Goal: Task Accomplishment & Management: Complete application form

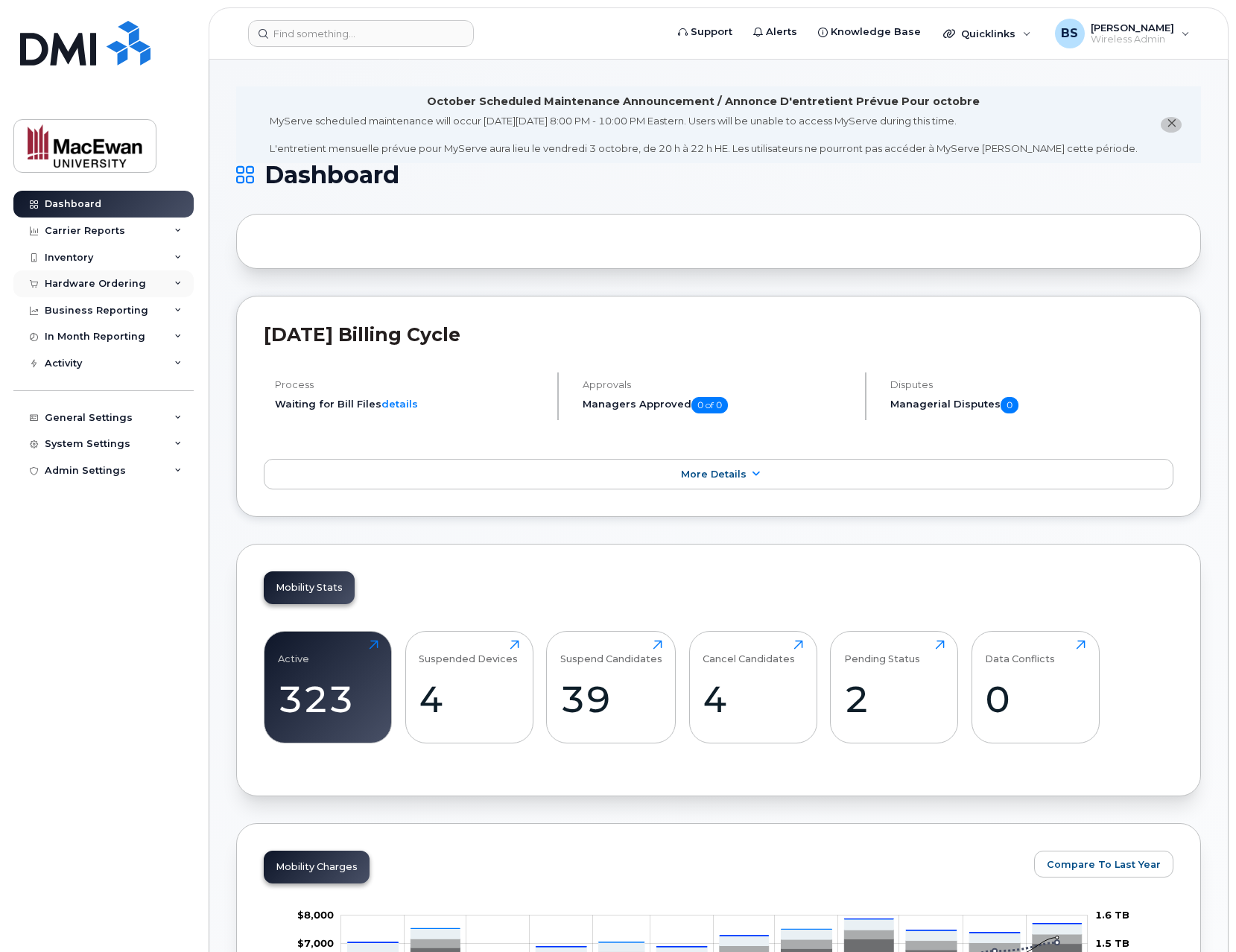
click at [129, 278] on div "Hardware Ordering" at bounding box center [95, 284] width 101 height 12
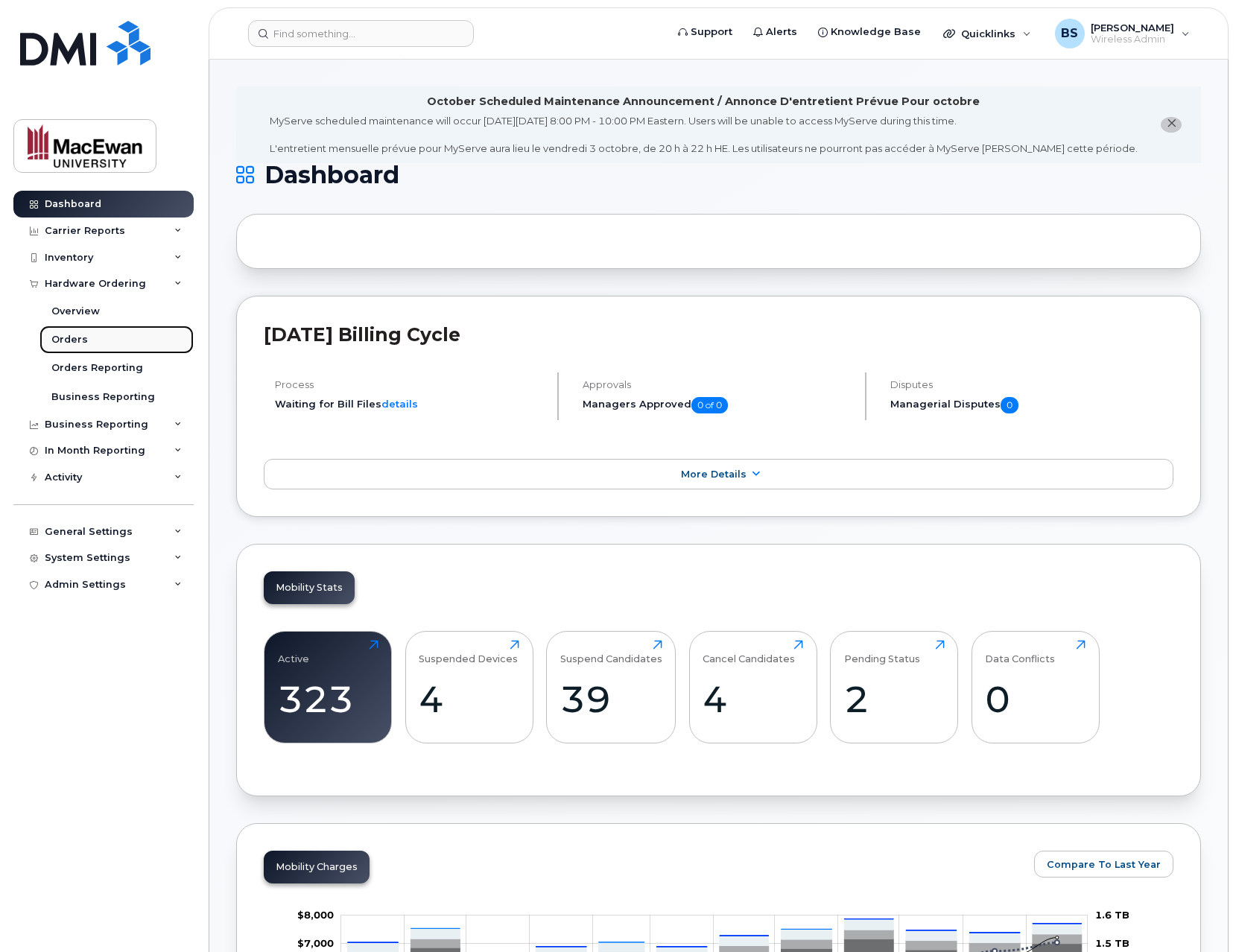
click at [120, 340] on link "Orders" at bounding box center [116, 340] width 154 height 29
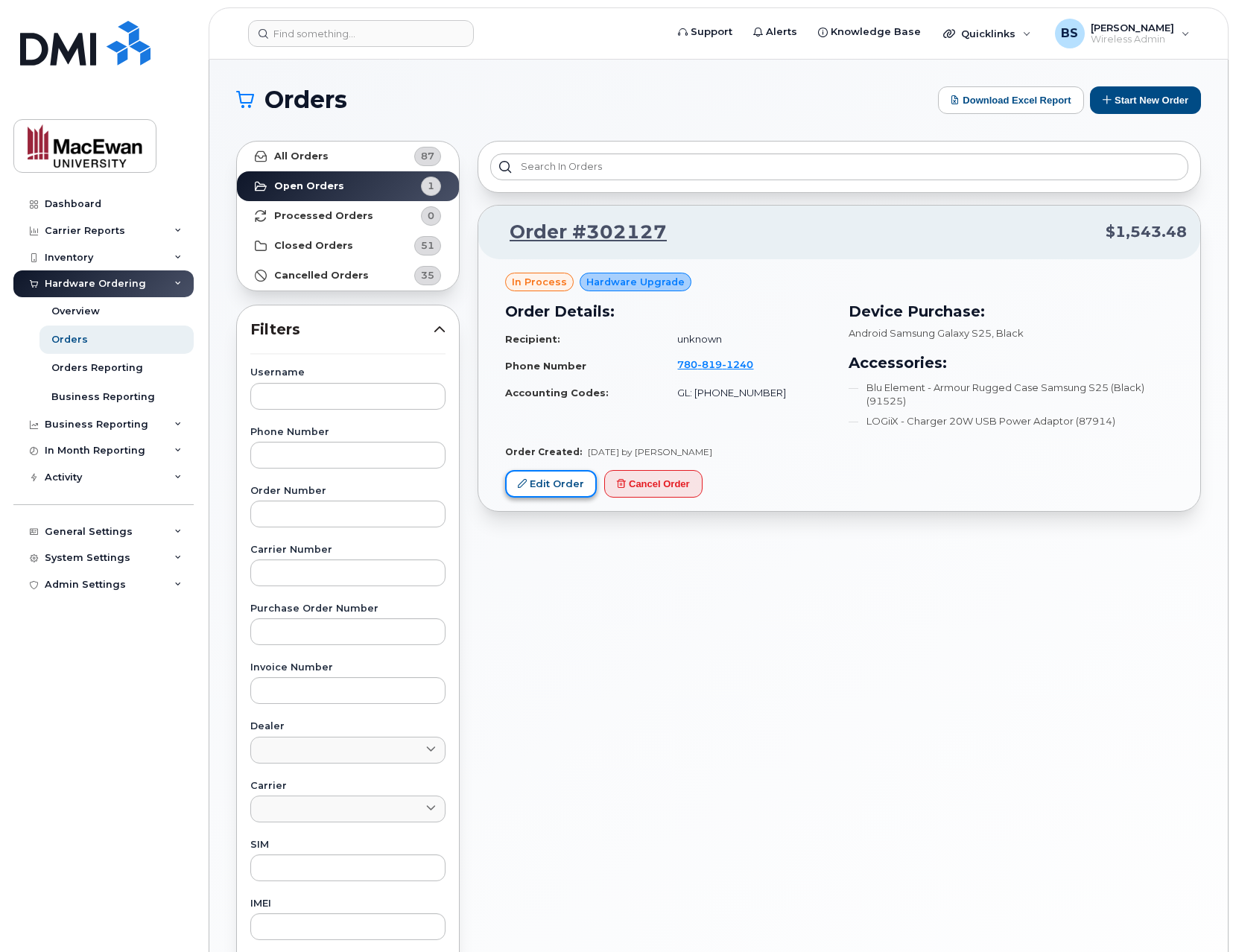
click at [569, 490] on link "Edit Order" at bounding box center [551, 483] width 92 height 28
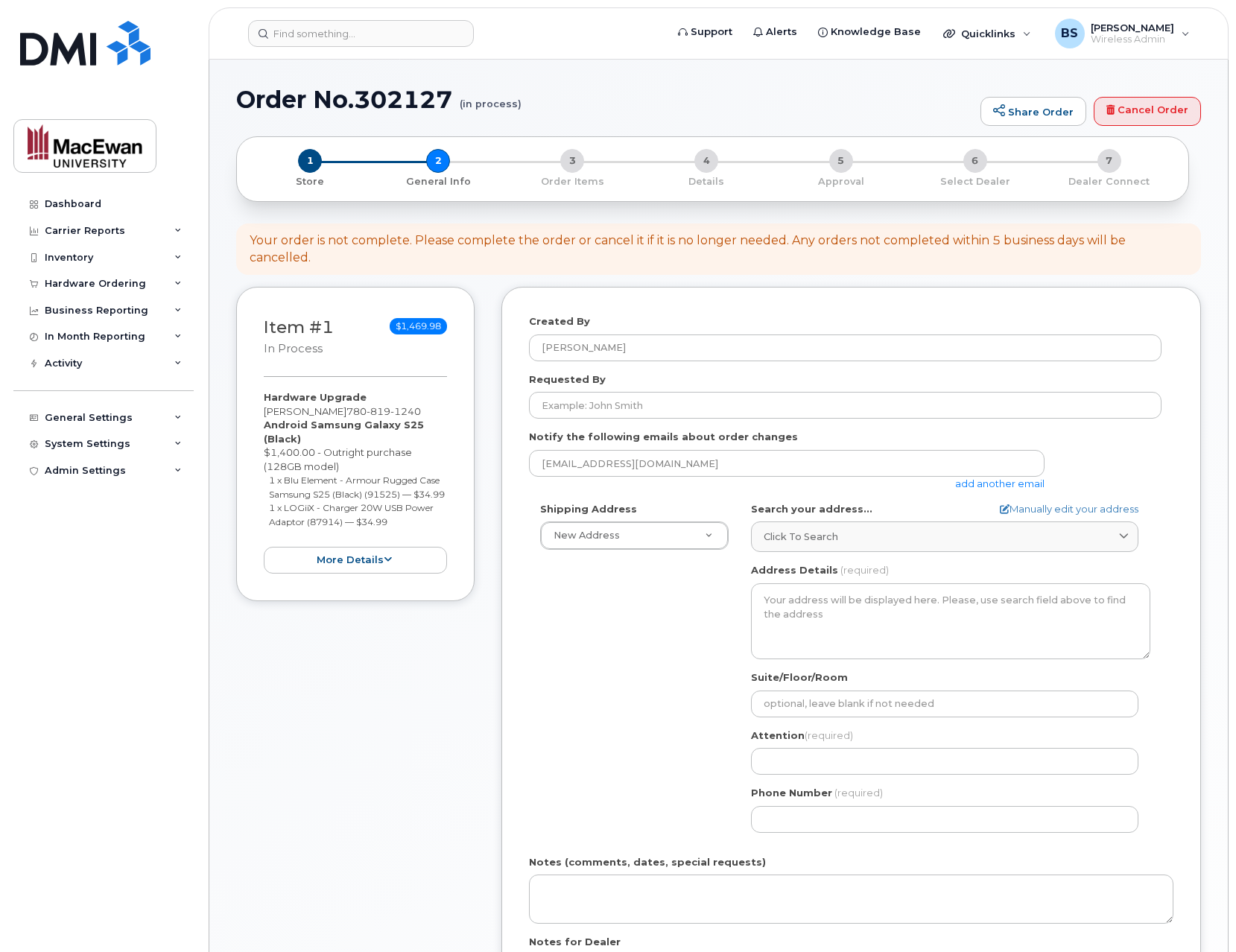
select select
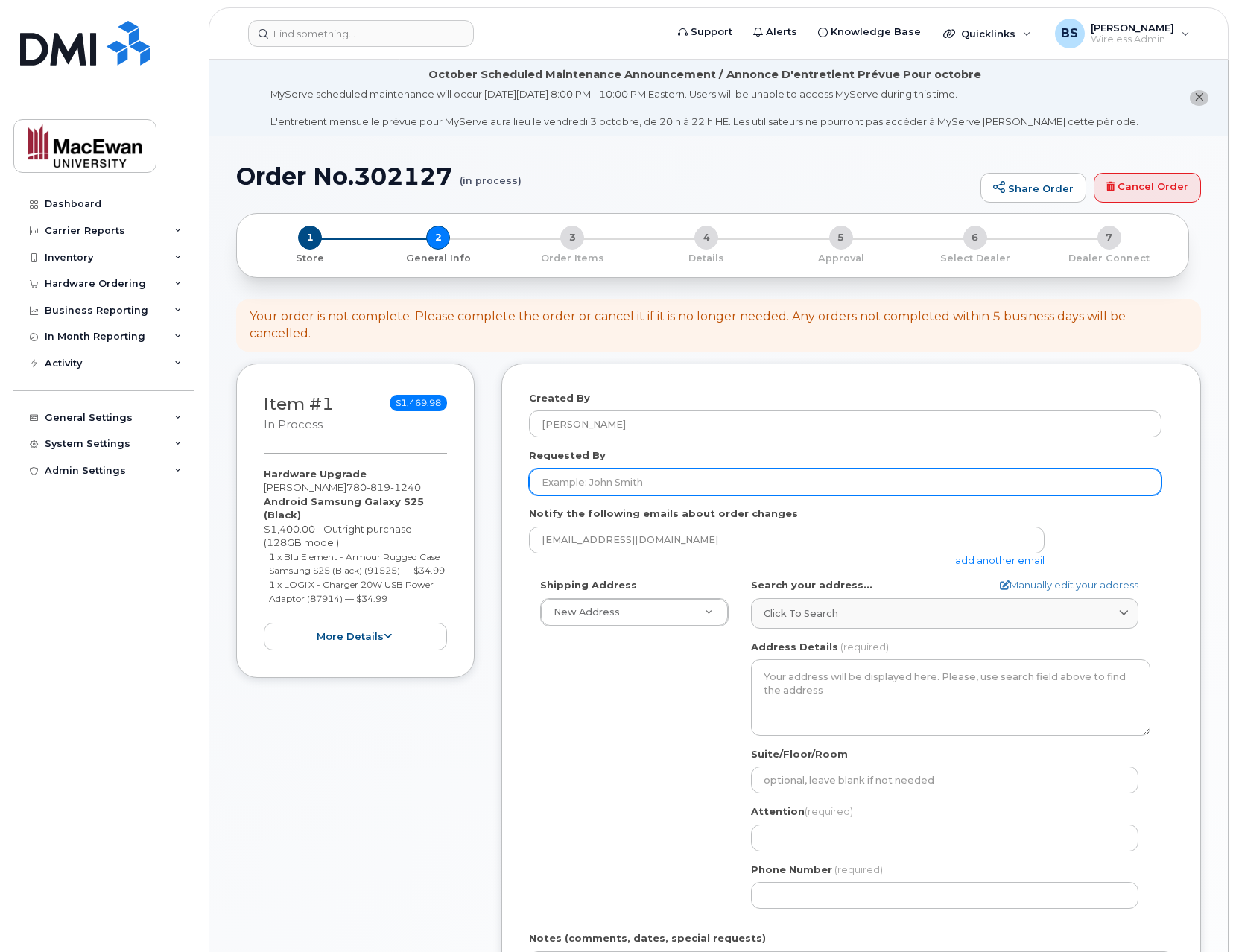
click at [597, 468] on input "Requested By" at bounding box center [845, 482] width 632 height 27
type input "[PERSON_NAME]"
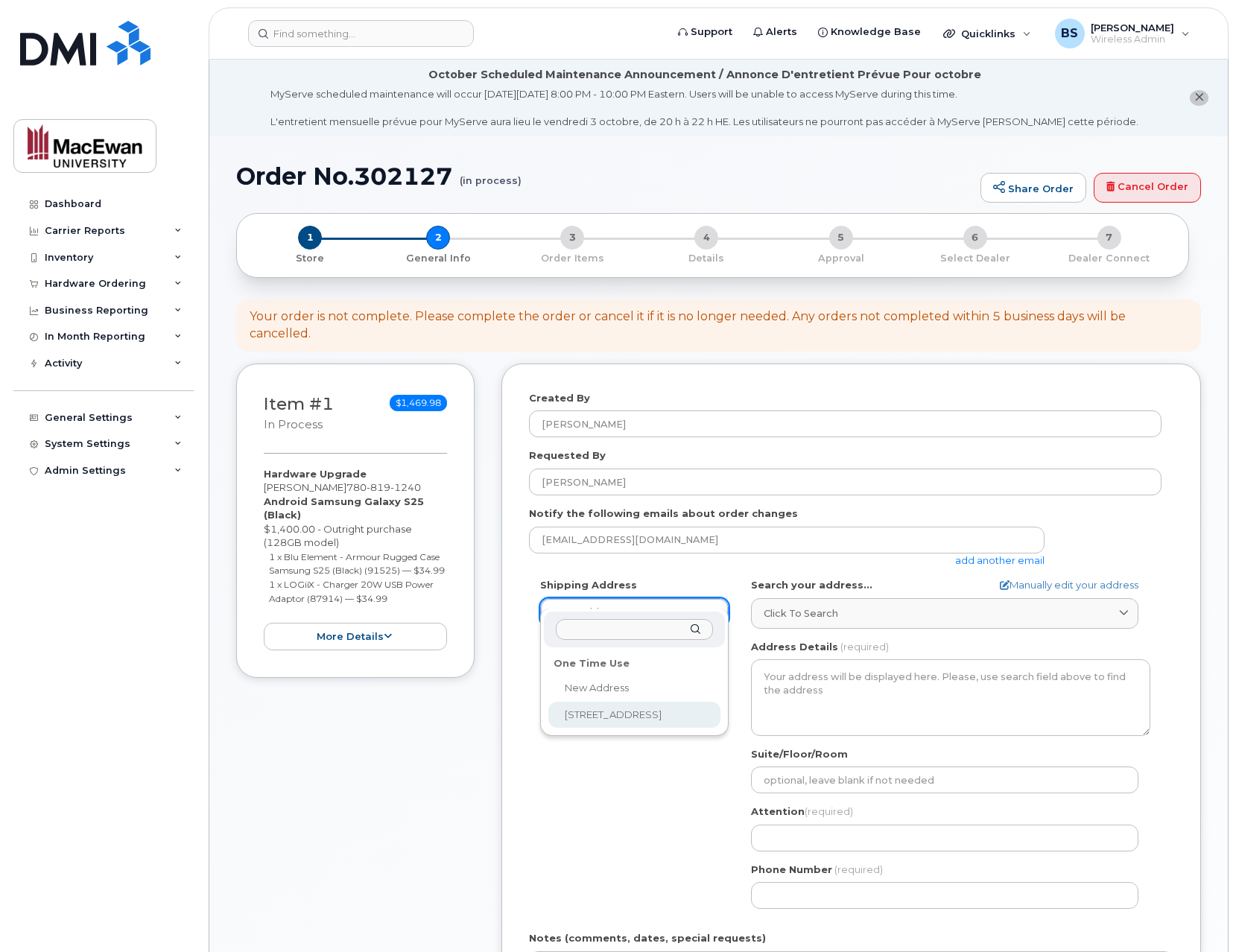
select select "10611 105 Ave NW"
type textarea "10611 105 Ave NW EDMONTON AB T5H 1C2 CANADA"
type input "[PERSON_NAME] Sauks 7-294"
type input "5873408325"
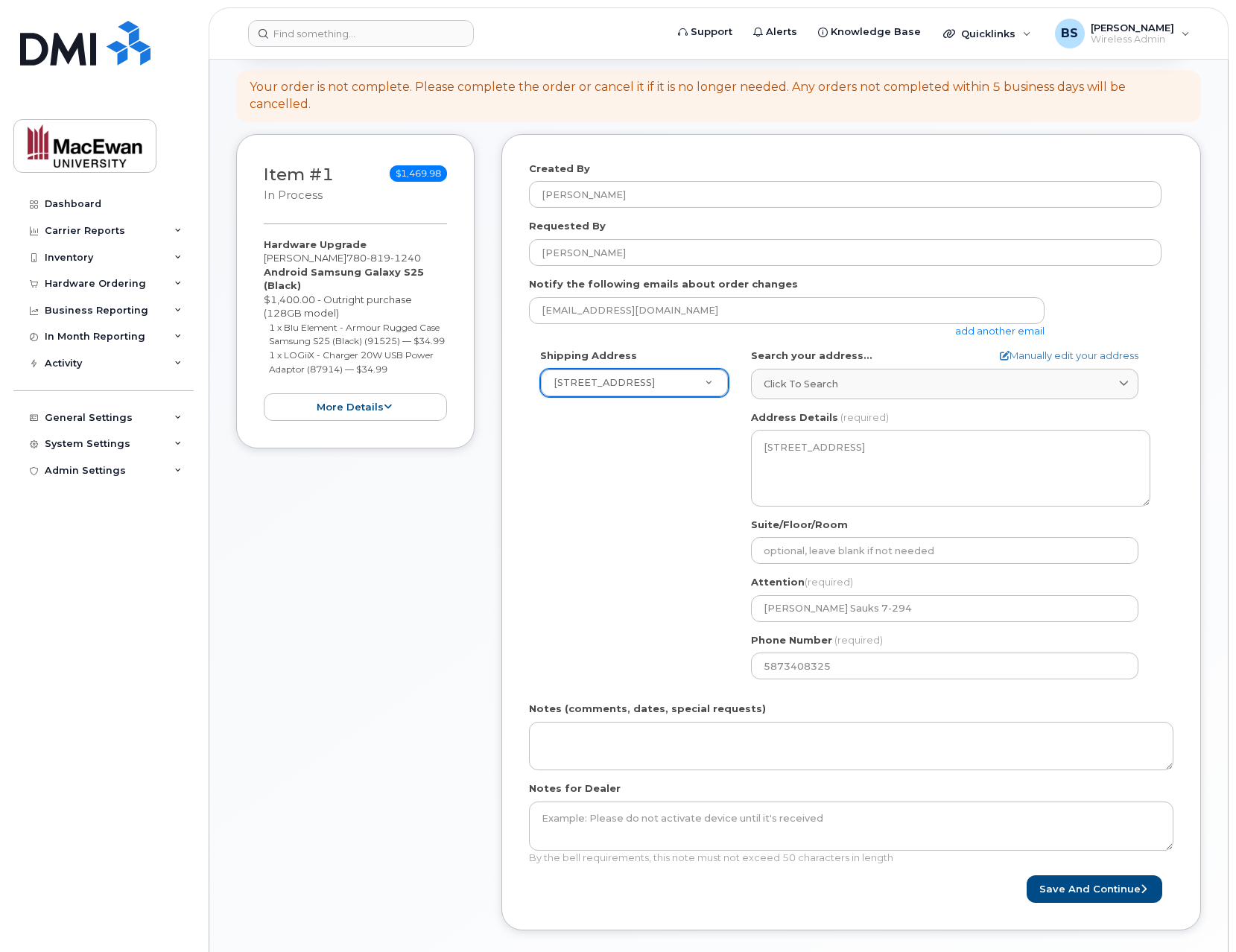
scroll to position [238, 0]
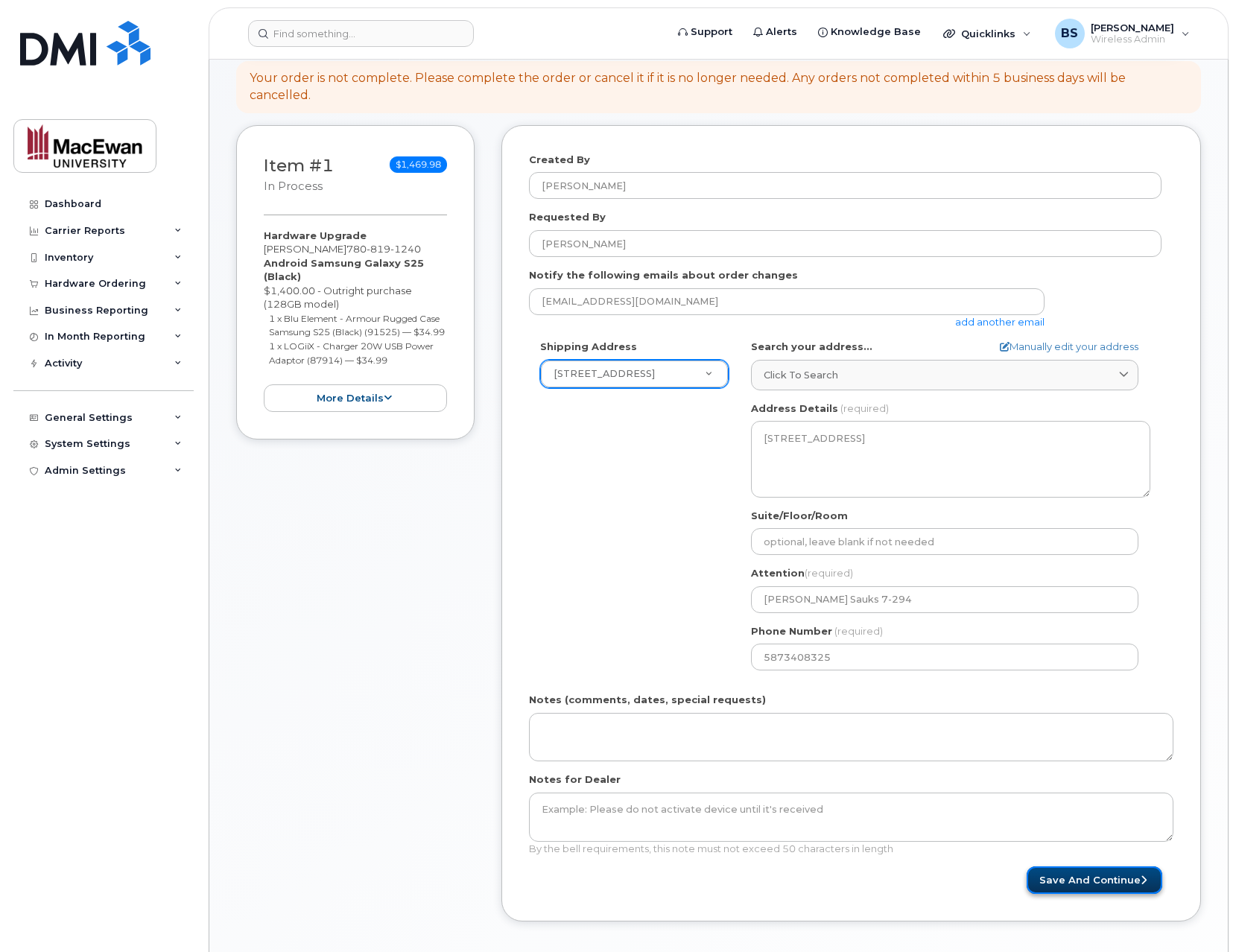
click at [1084, 866] on button "Save and Continue" at bounding box center [1094, 880] width 135 height 28
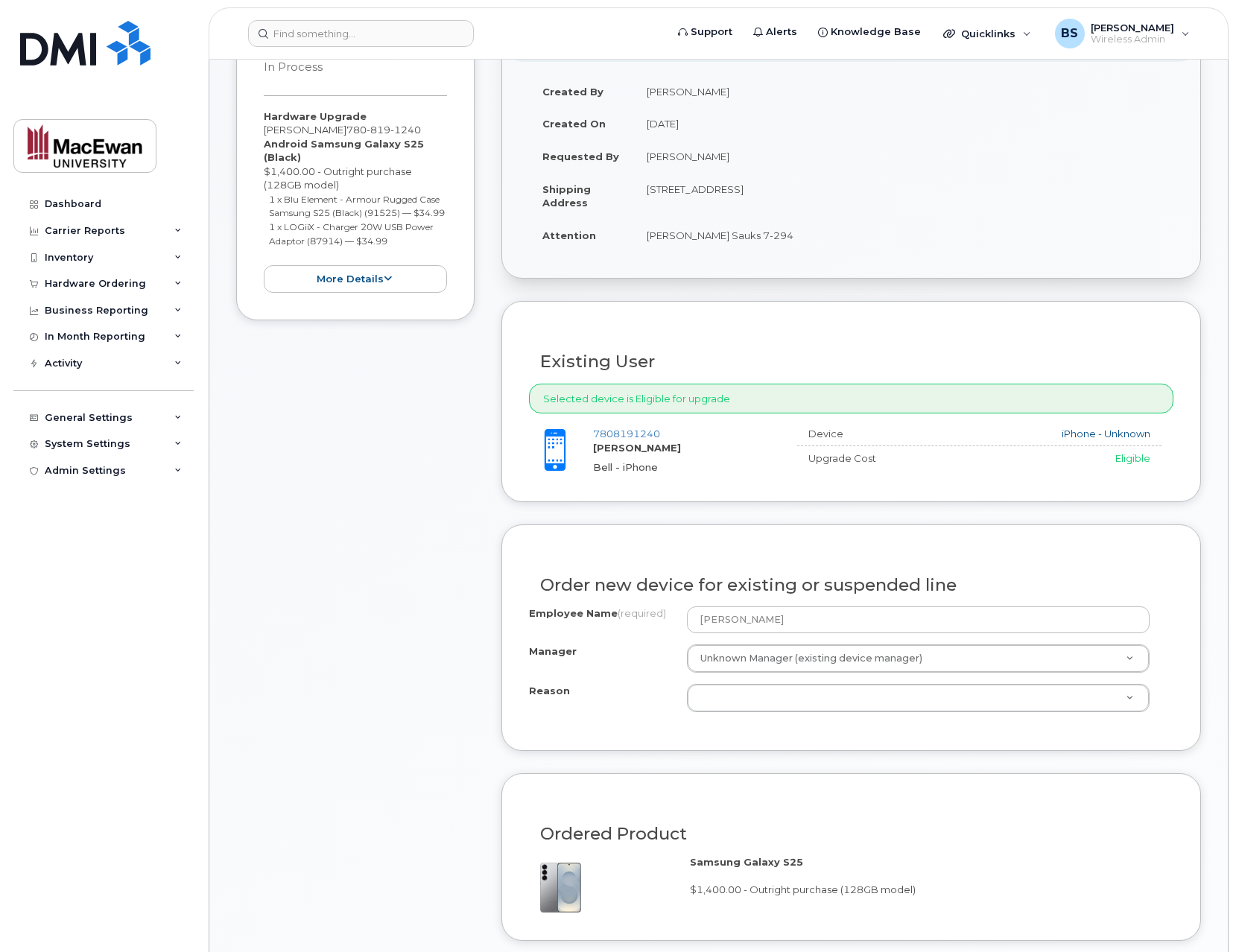
scroll to position [477, 0]
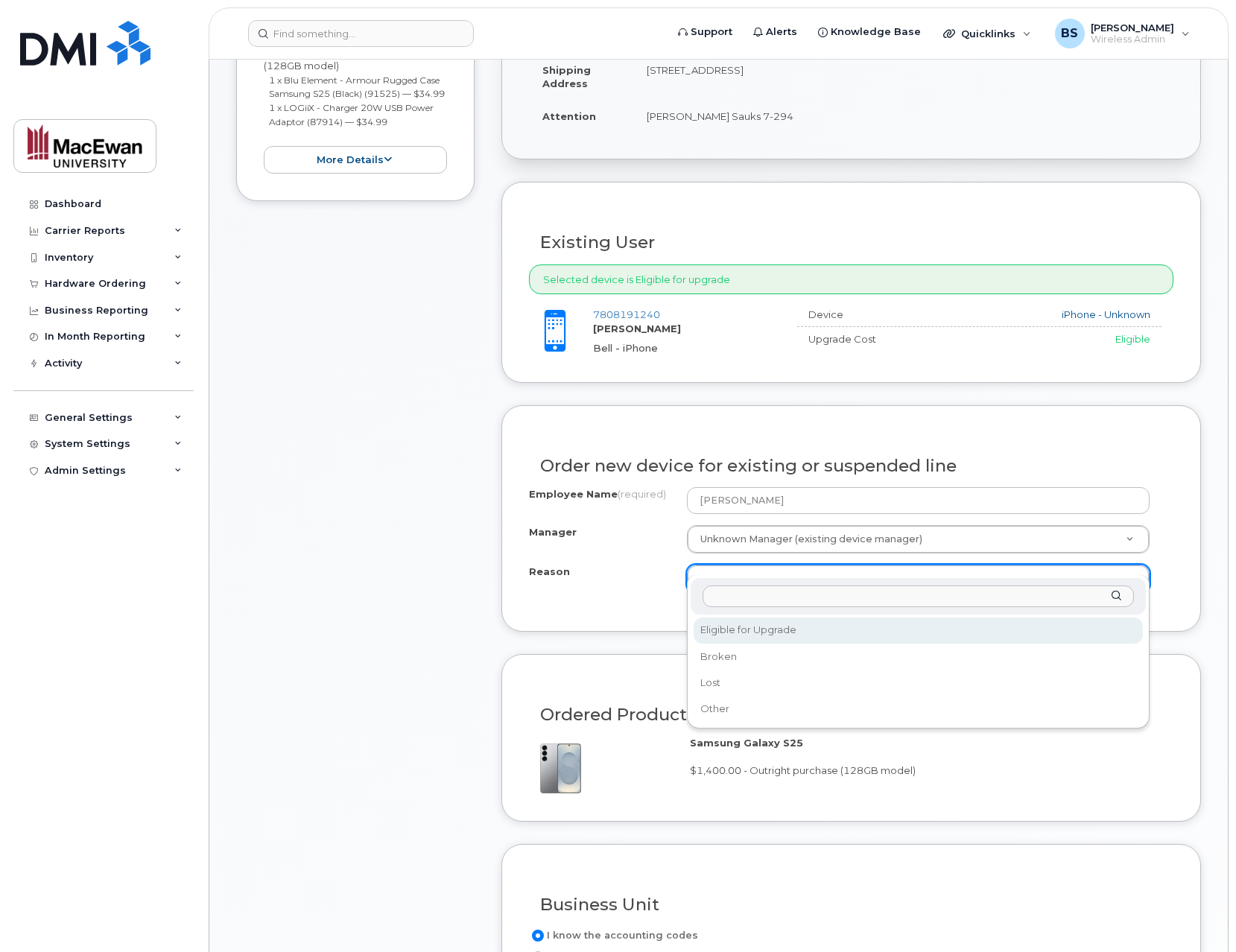
select select "eligible_for_upgrade"
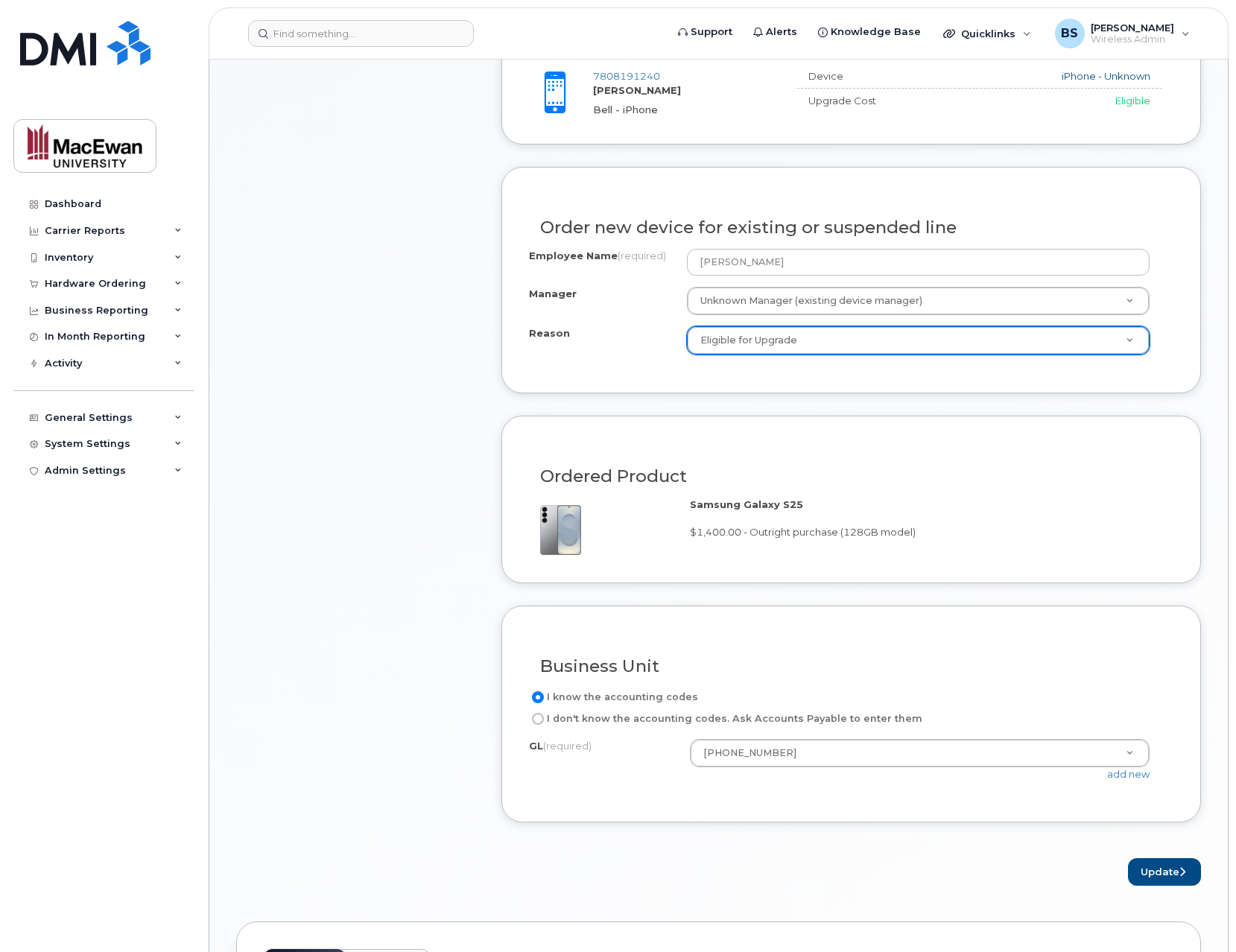
scroll to position [834, 0]
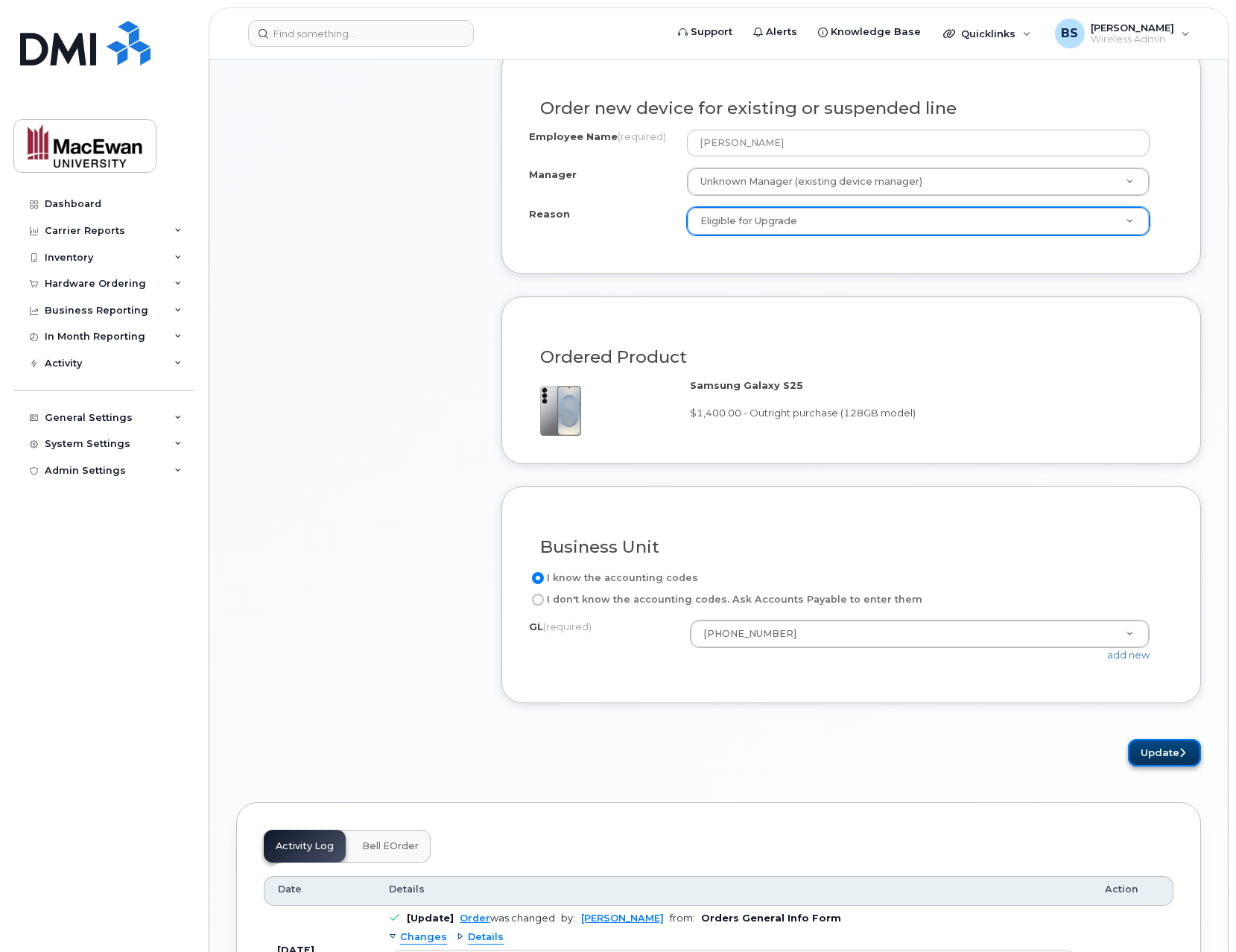
click at [1151, 739] on button "Update" at bounding box center [1165, 752] width 73 height 28
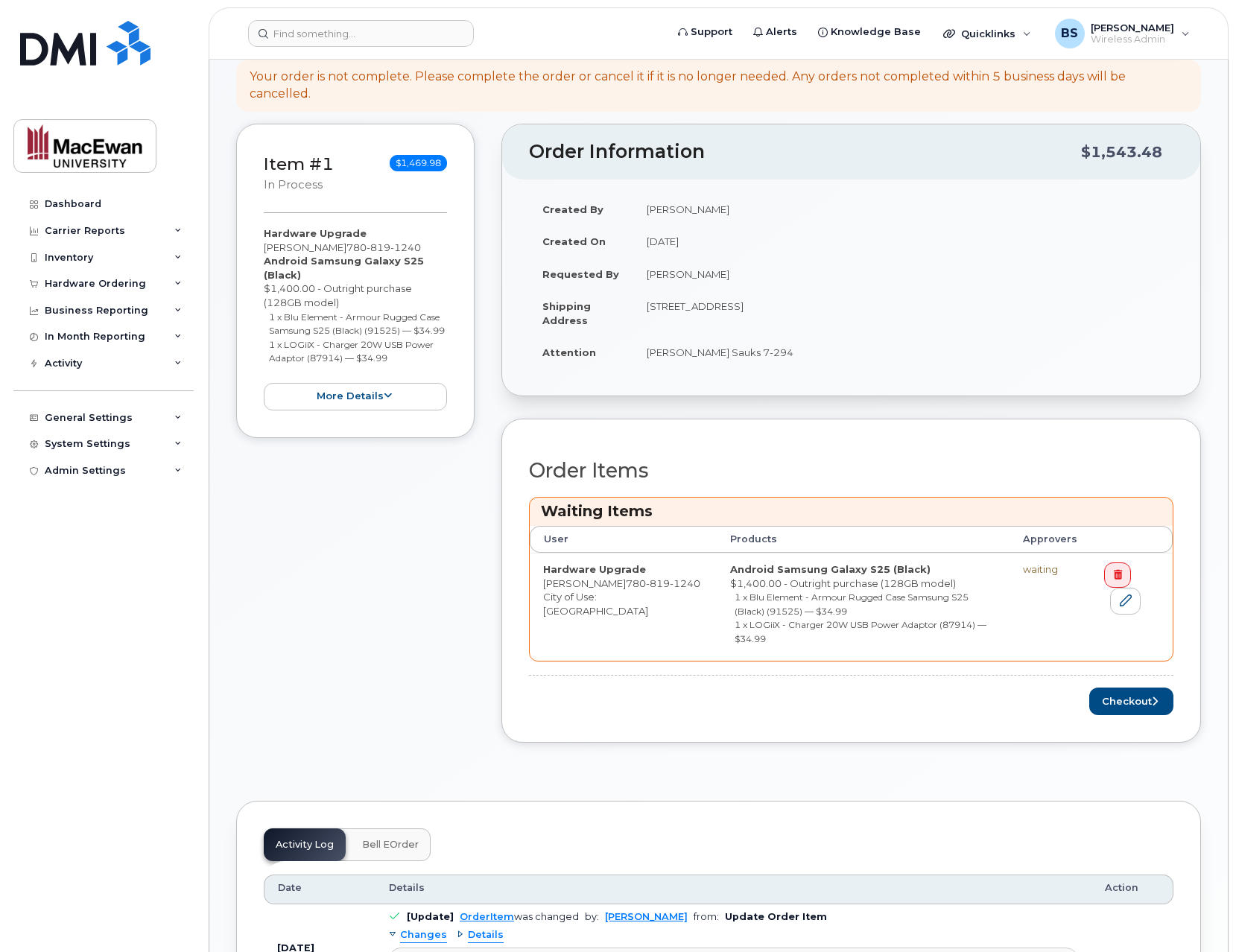
scroll to position [357, 0]
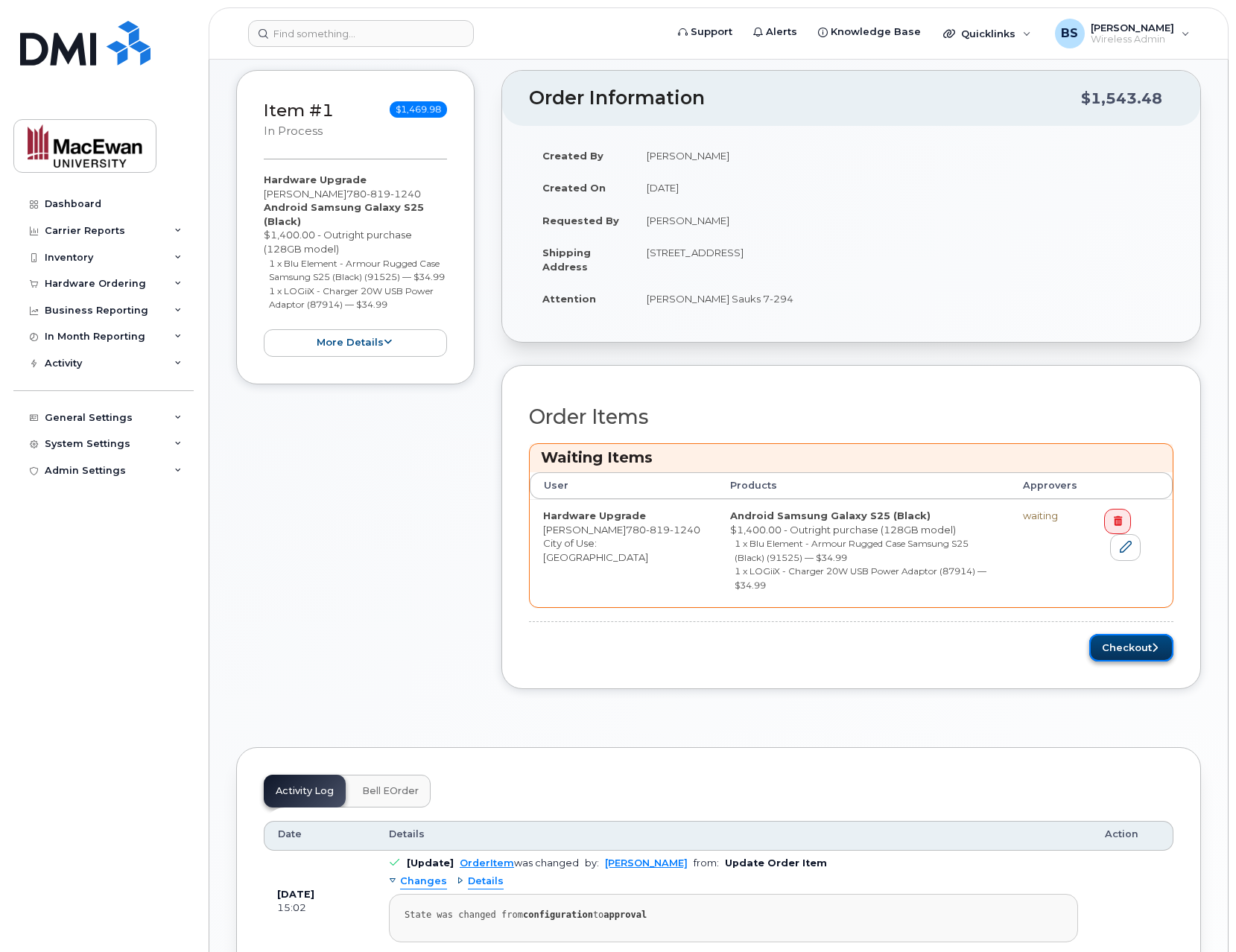
click at [1121, 634] on button "Checkout" at bounding box center [1131, 647] width 84 height 28
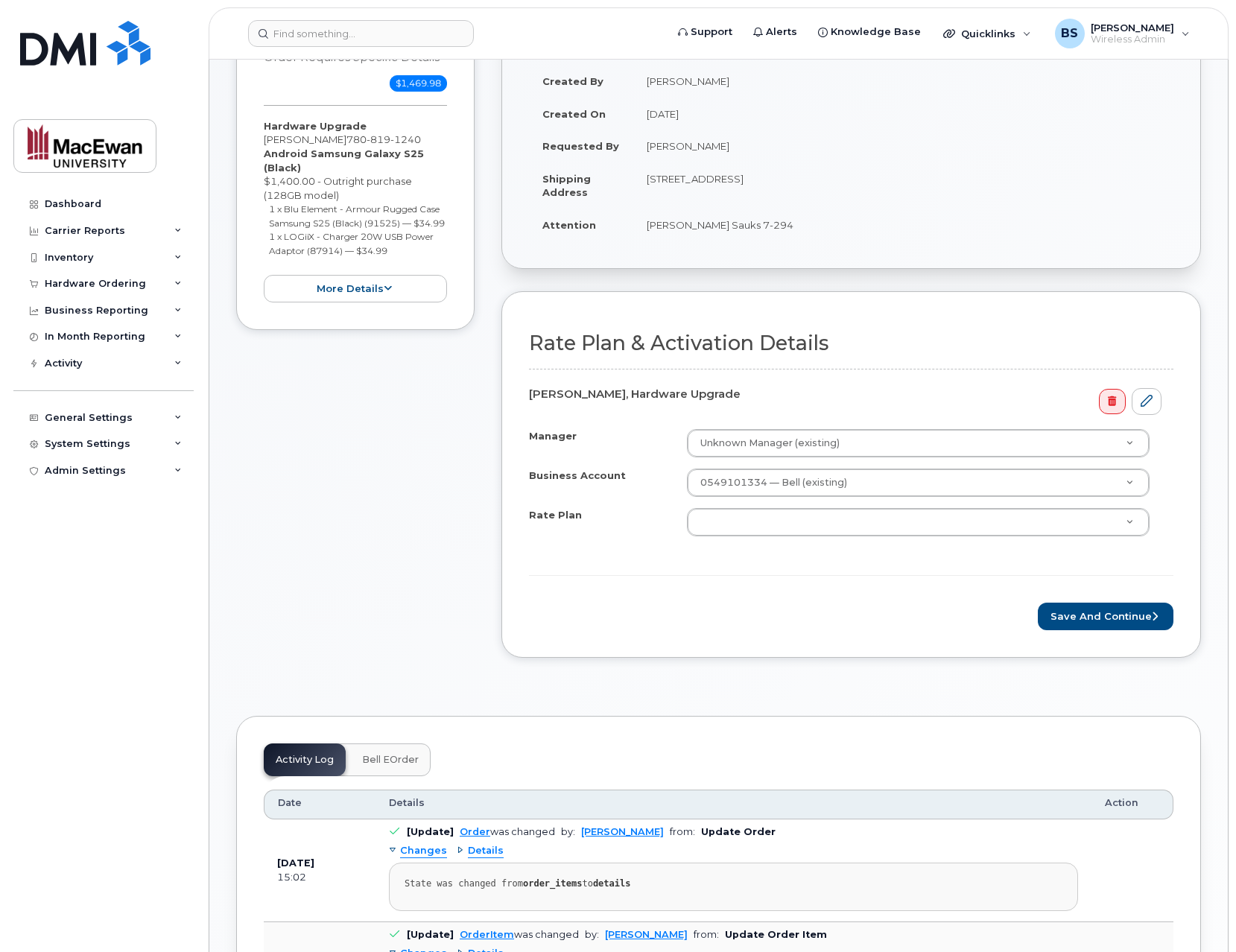
scroll to position [357, 0]
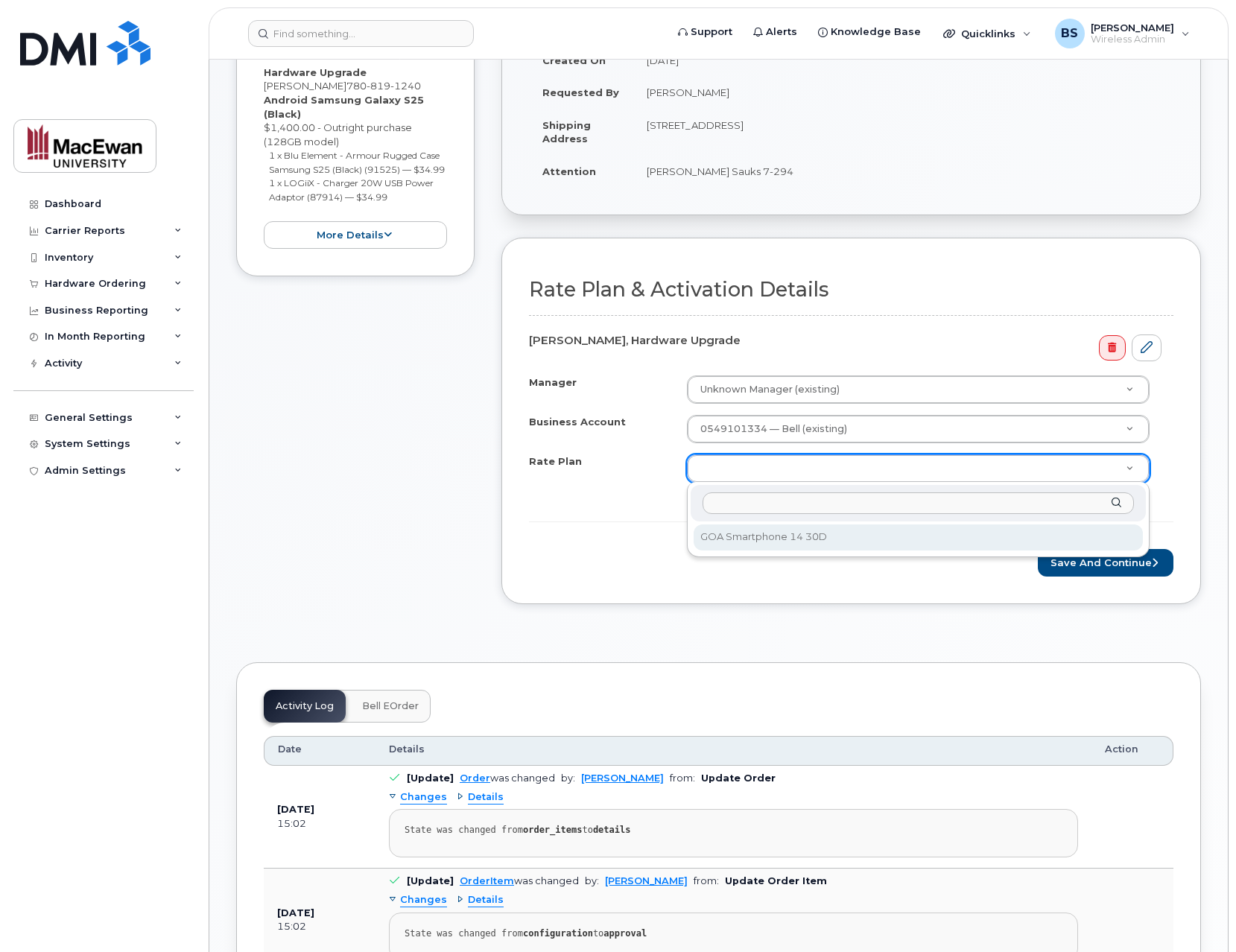
select select "GOA Smartphone 14 30D"
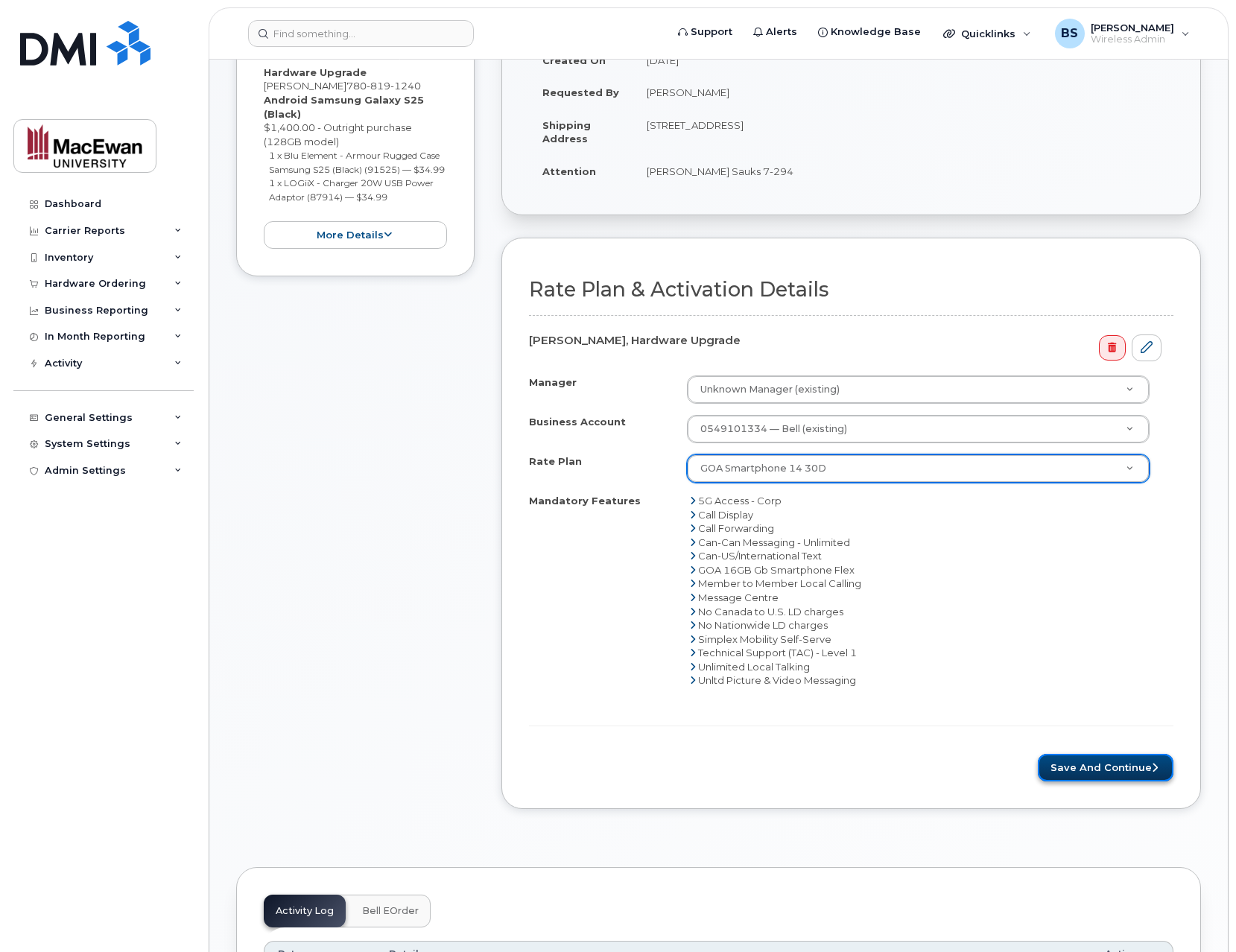
click at [1104, 763] on button "Save and Continue" at bounding box center [1105, 767] width 135 height 28
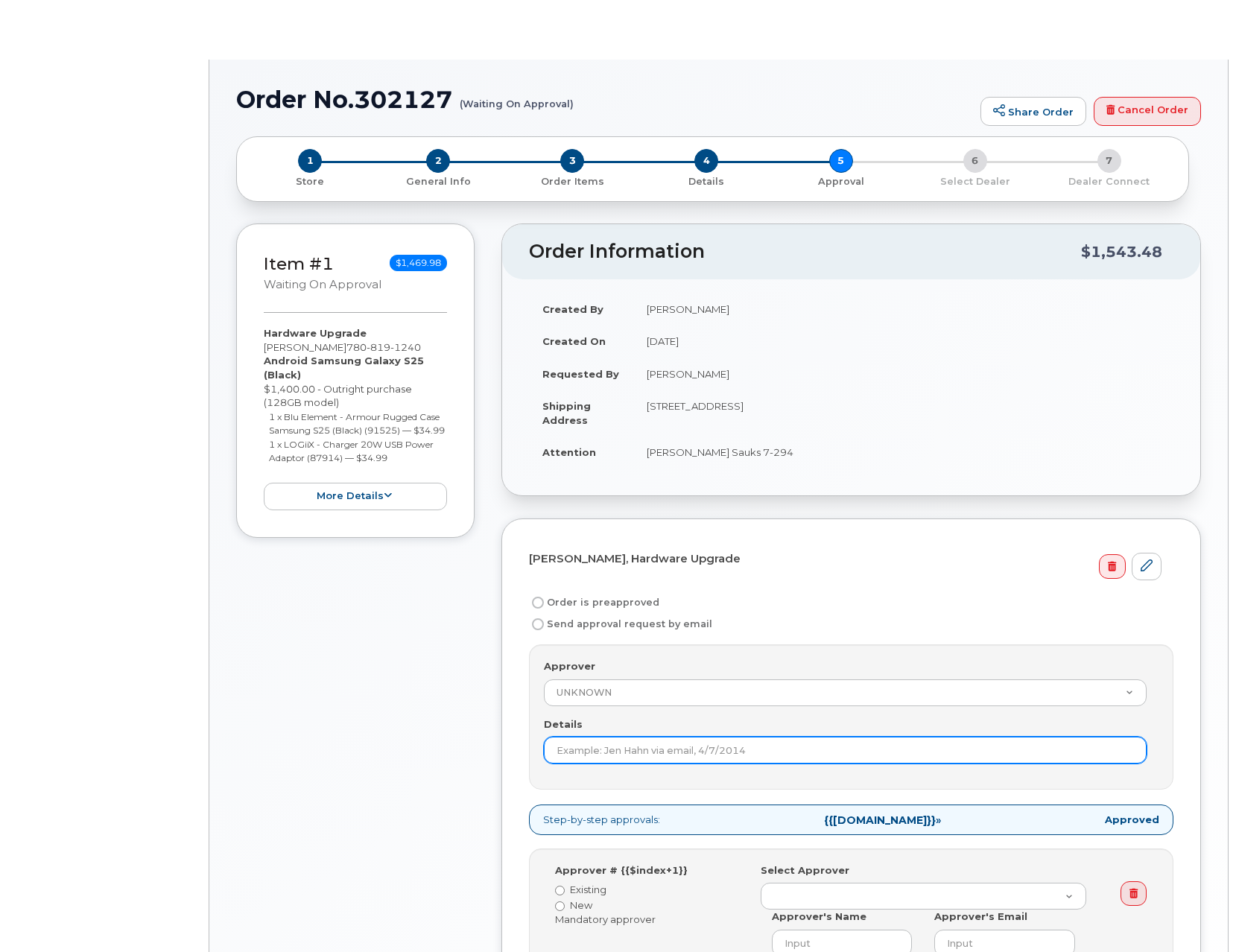
radio input "true"
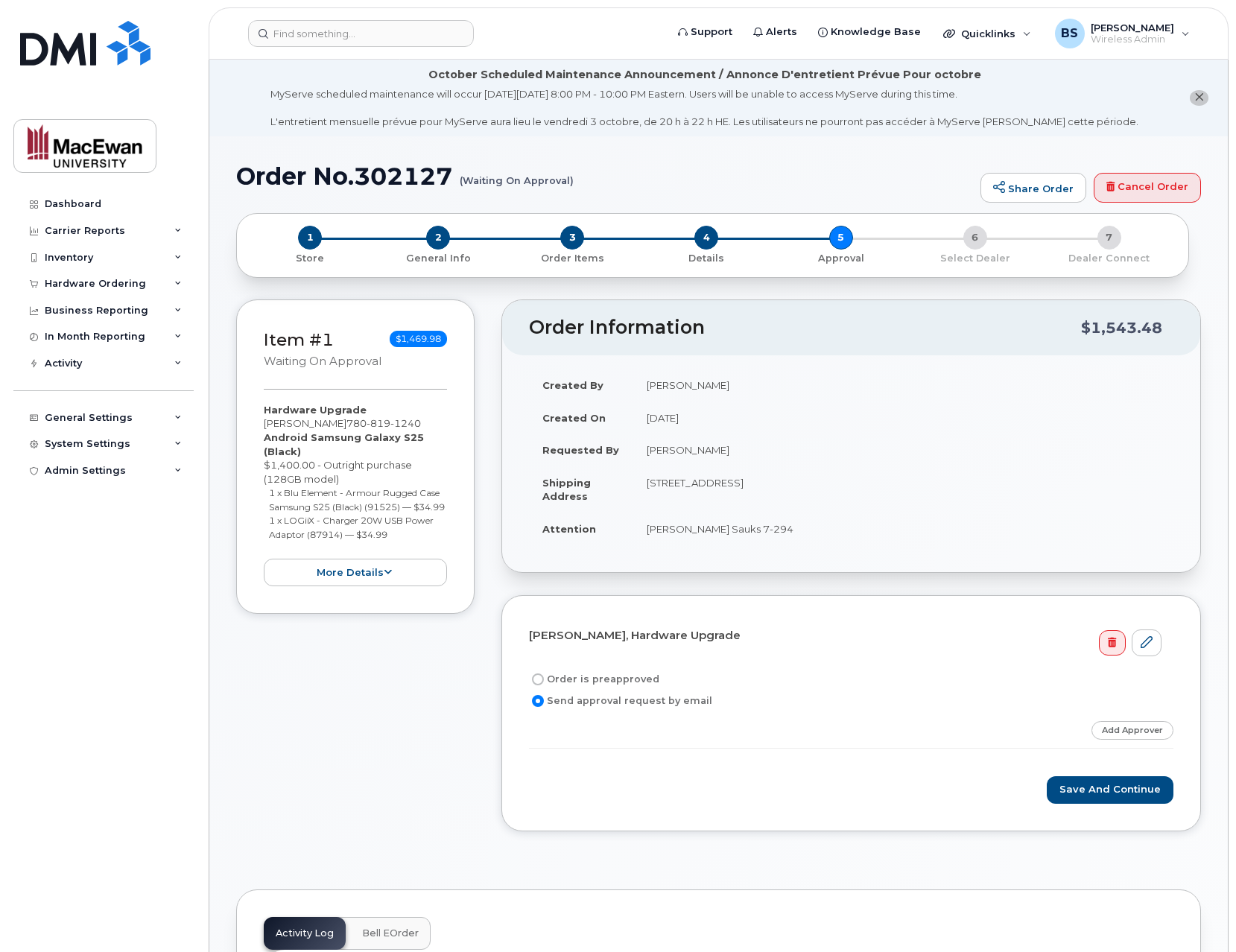
click at [609, 675] on label "Order is preapproved" at bounding box center [594, 679] width 131 height 18
click at [544, 675] on input "Order is preapproved" at bounding box center [537, 679] width 12 height 12
radio input "true"
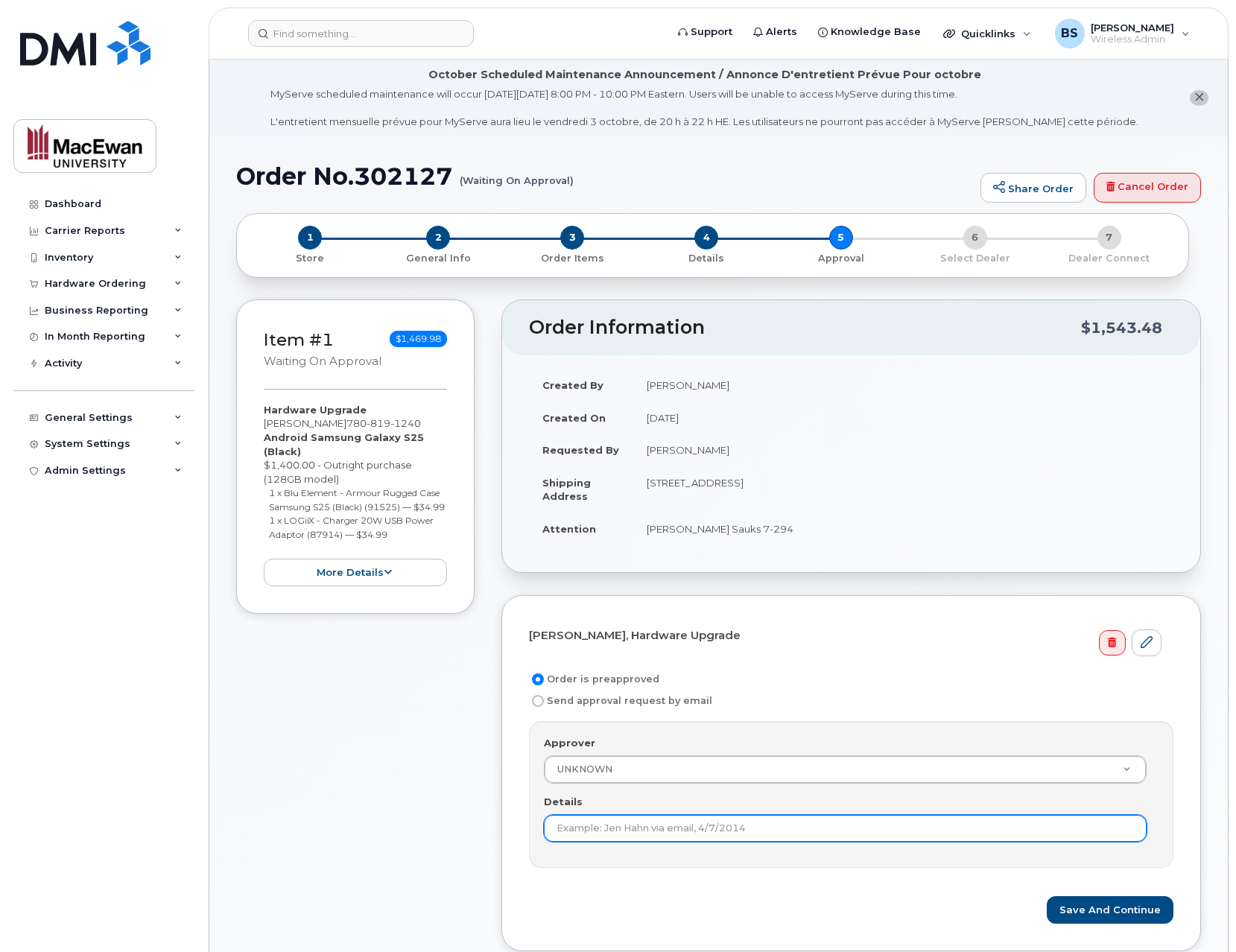
click at [707, 823] on input "Details" at bounding box center [845, 828] width 603 height 27
type input "Jeff Trachimowich MHC-143258"
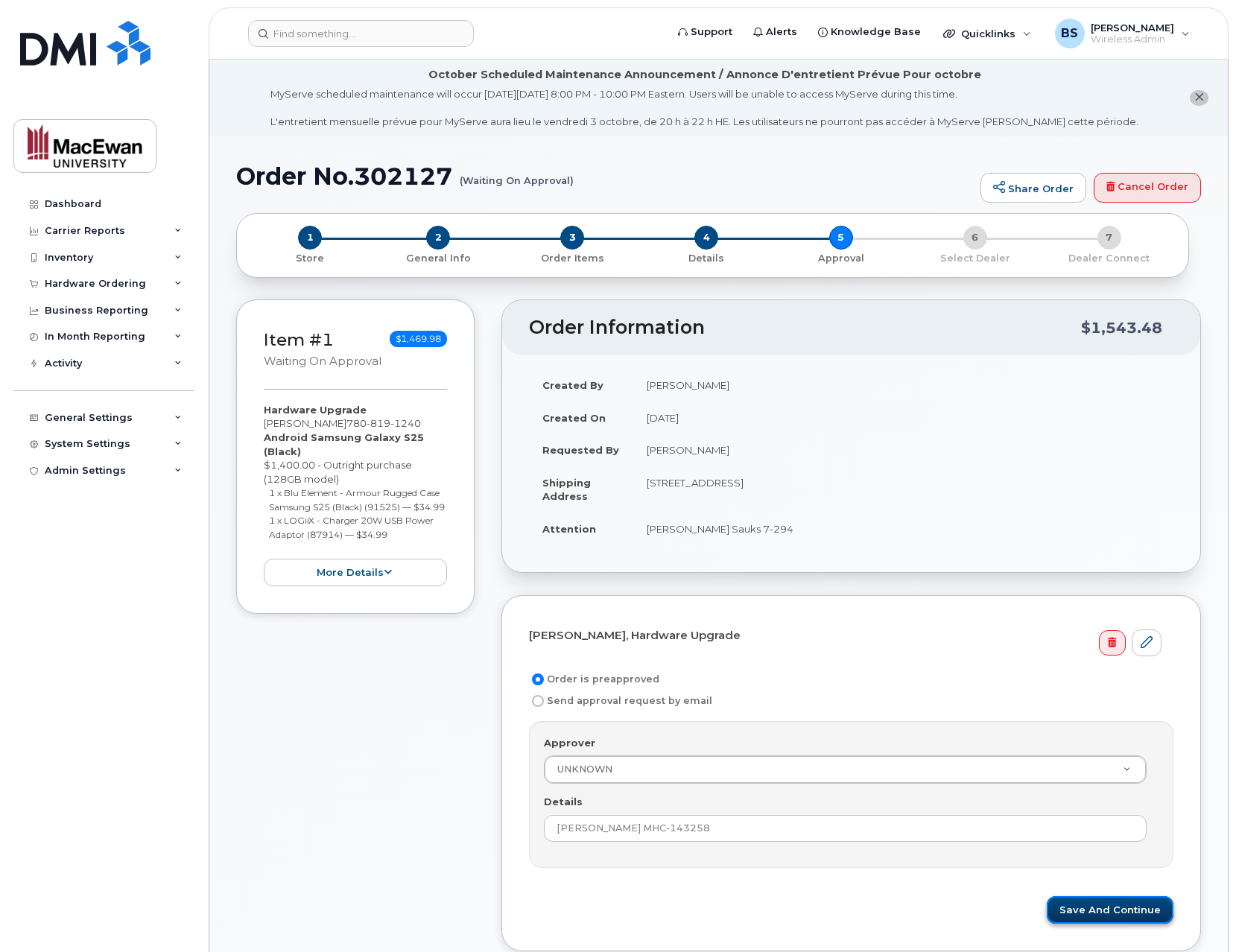
click at [1097, 916] on button "Save and Continue" at bounding box center [1110, 909] width 127 height 28
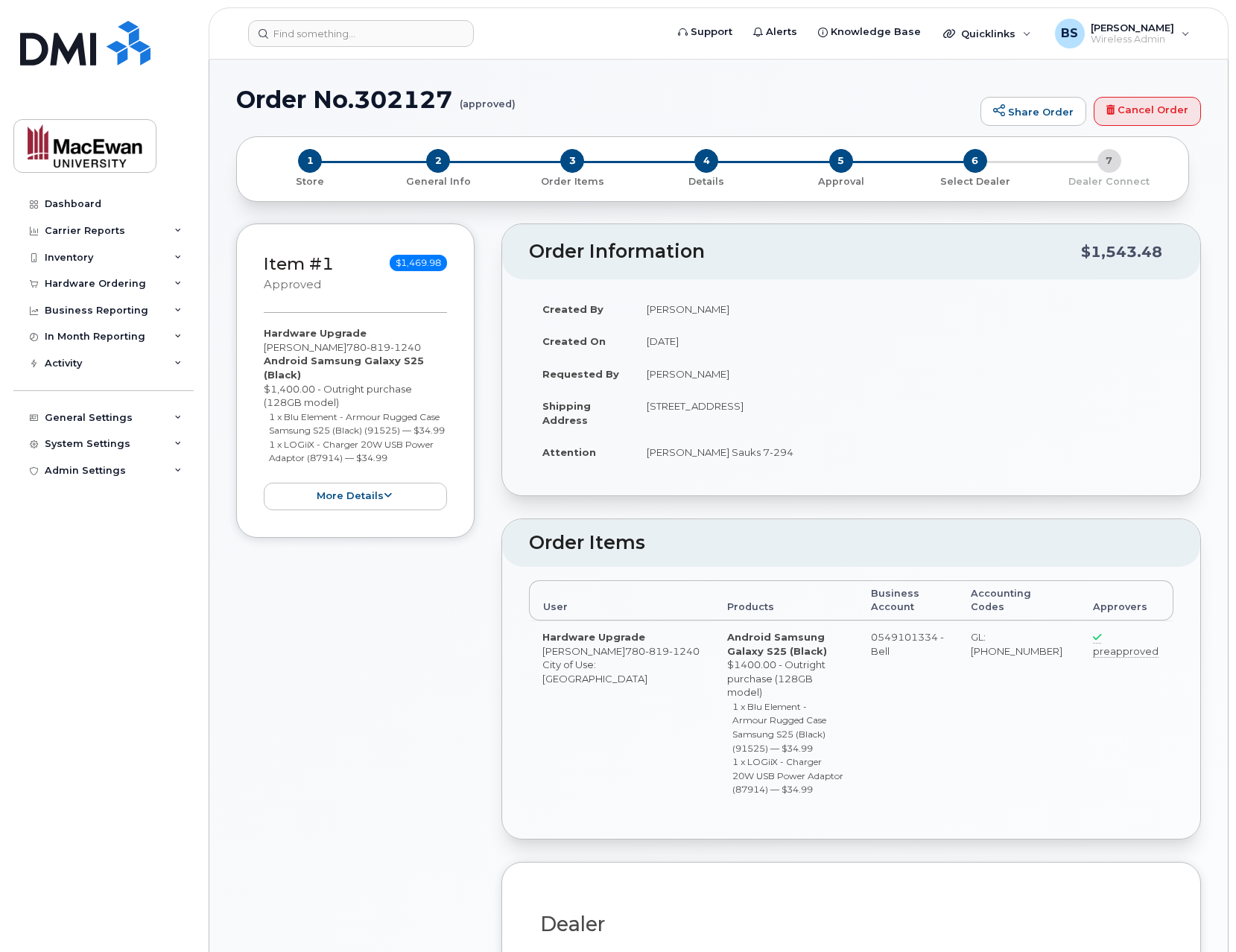
radio input "true"
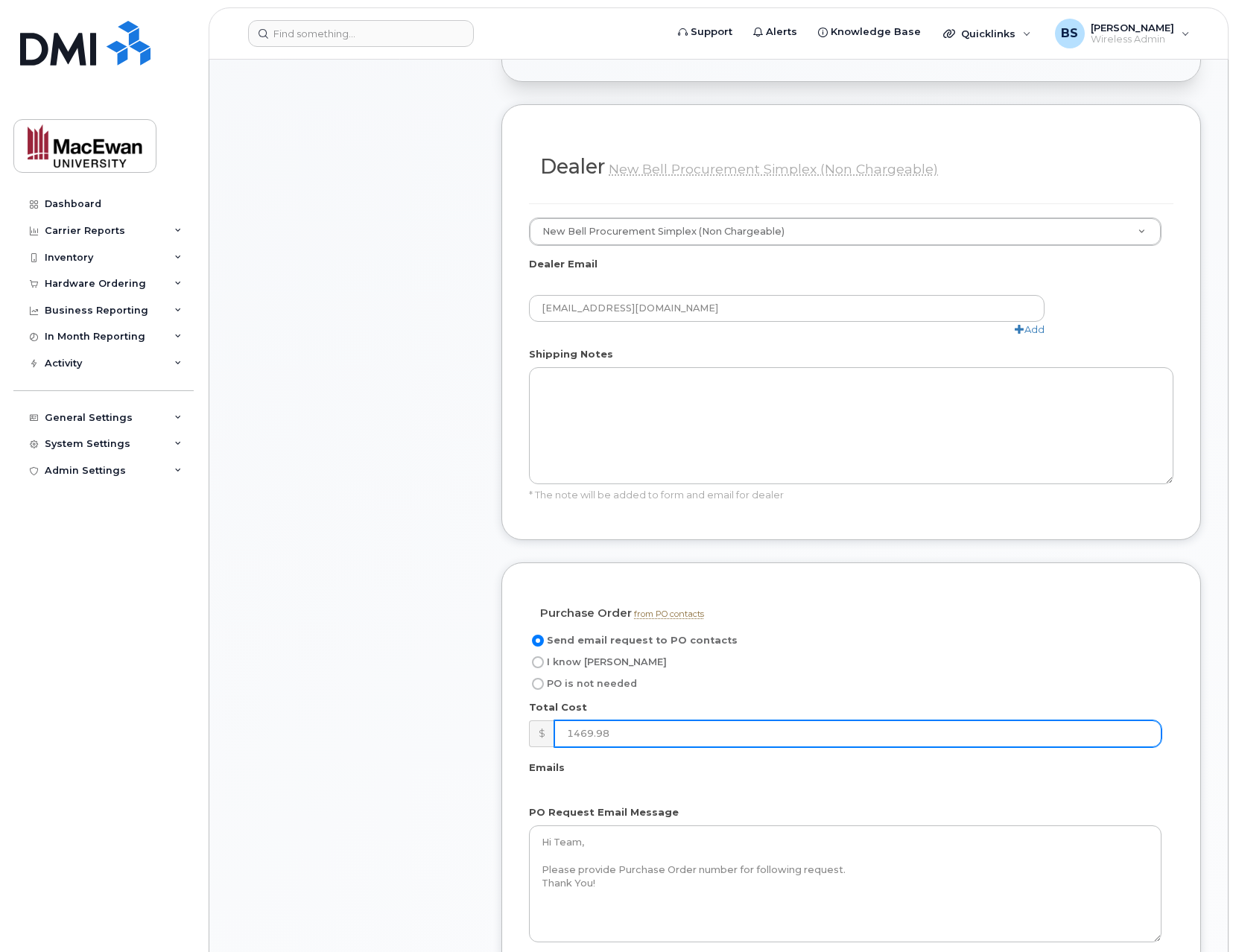
scroll to position [834, 0]
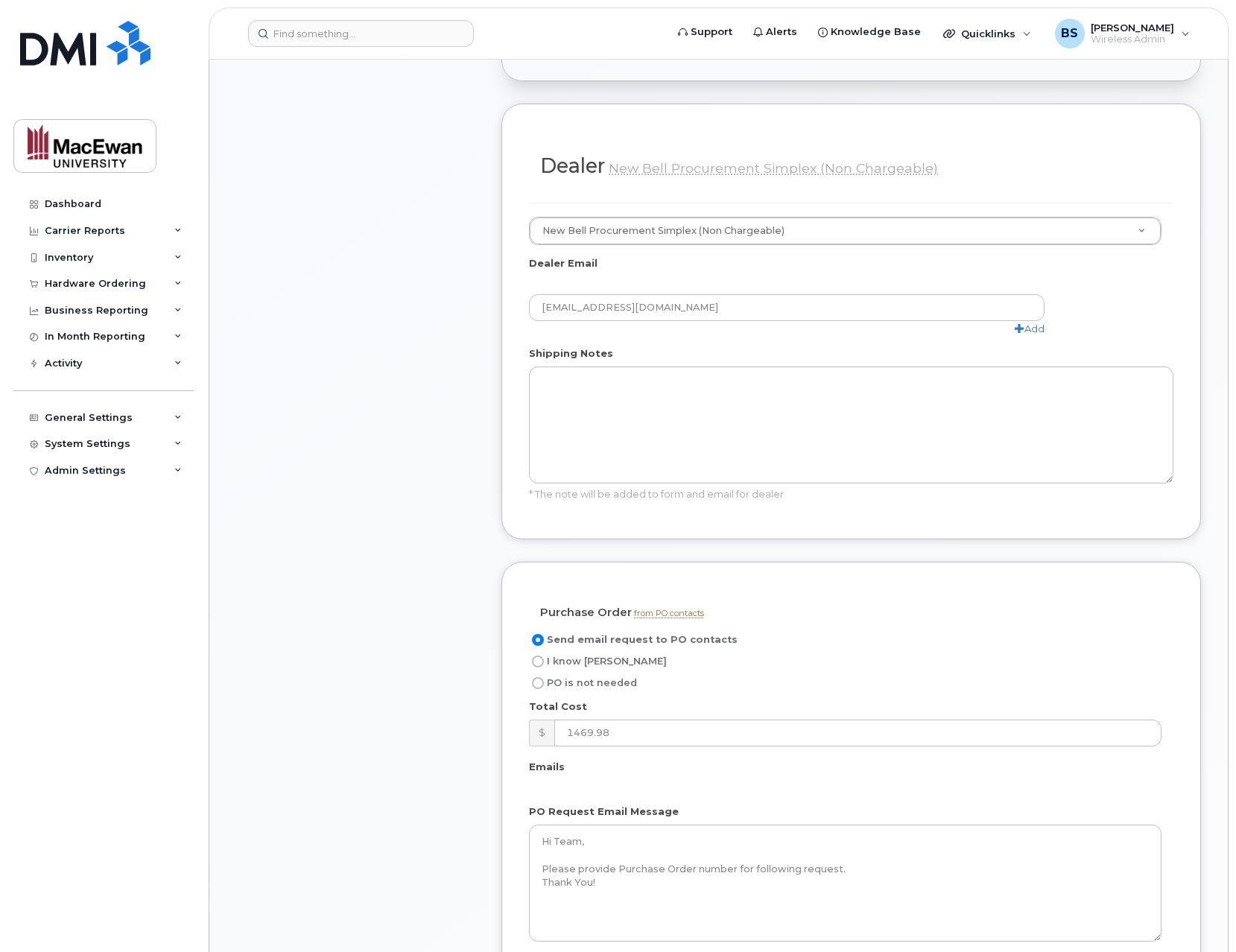
click at [588, 677] on span "PO is not needed" at bounding box center [592, 683] width 90 height 11
click at [544, 677] on input "PO is not needed" at bounding box center [537, 683] width 12 height 12
radio input "true"
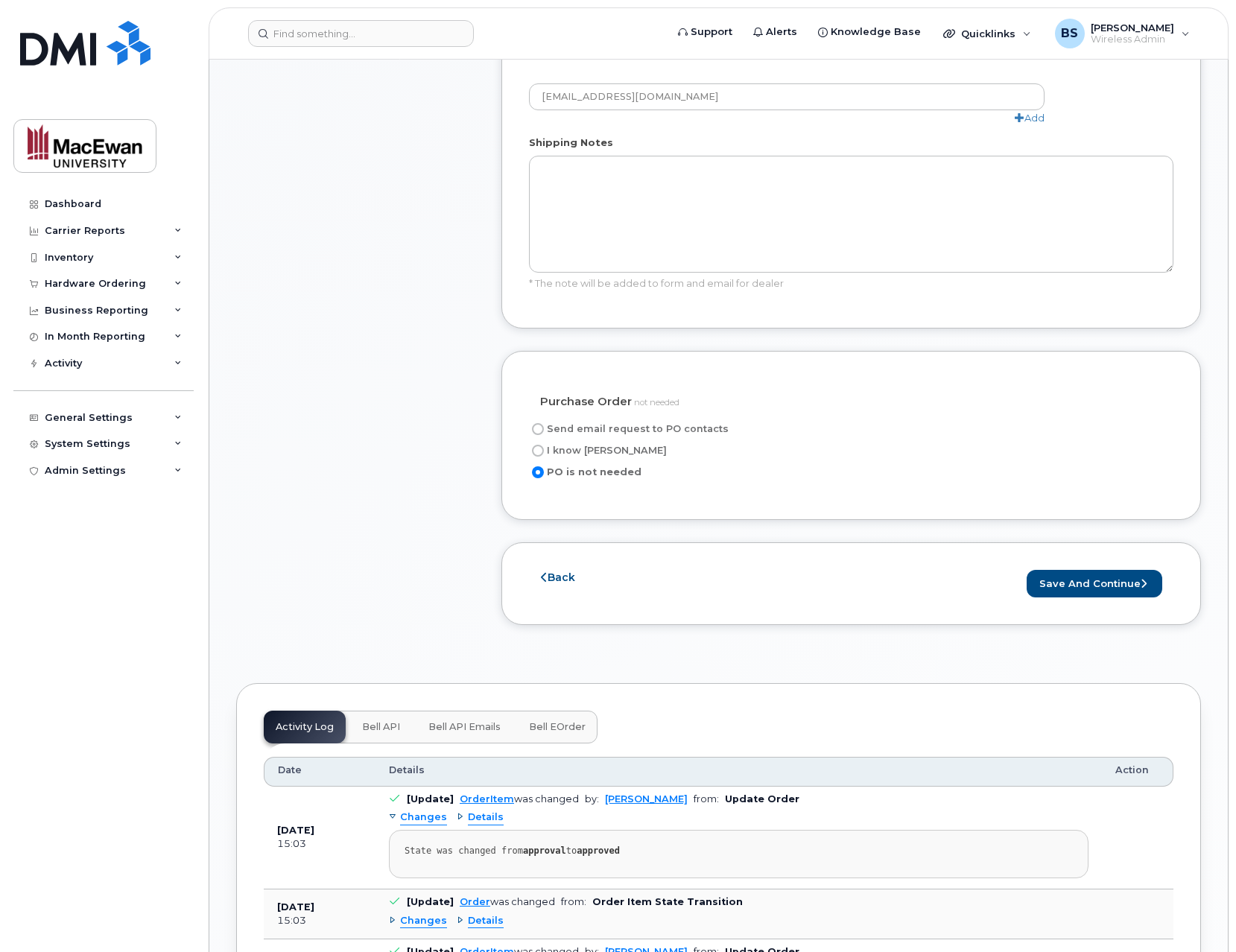
scroll to position [1072, 0]
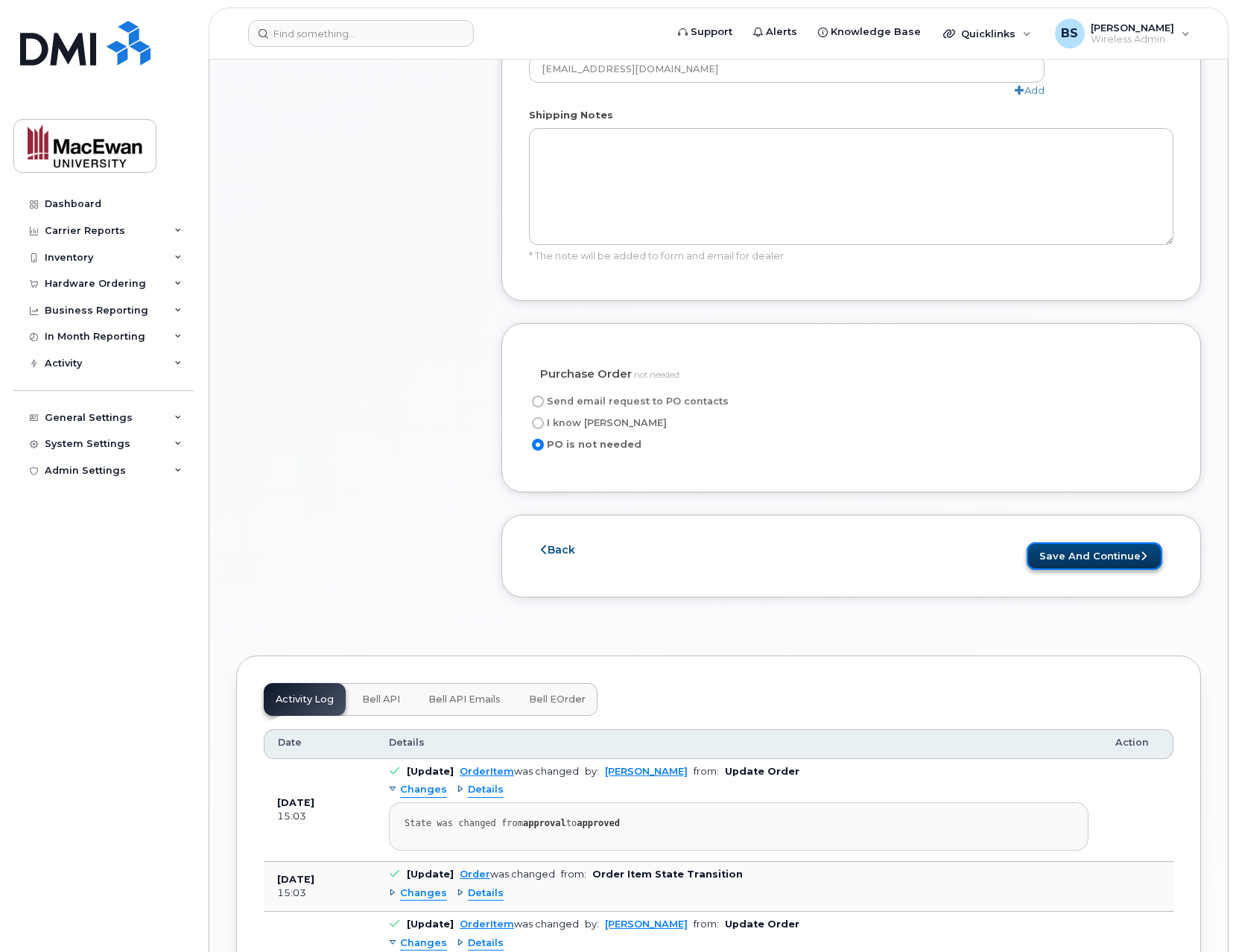
click at [1065, 543] on button "Save and Continue" at bounding box center [1094, 556] width 135 height 28
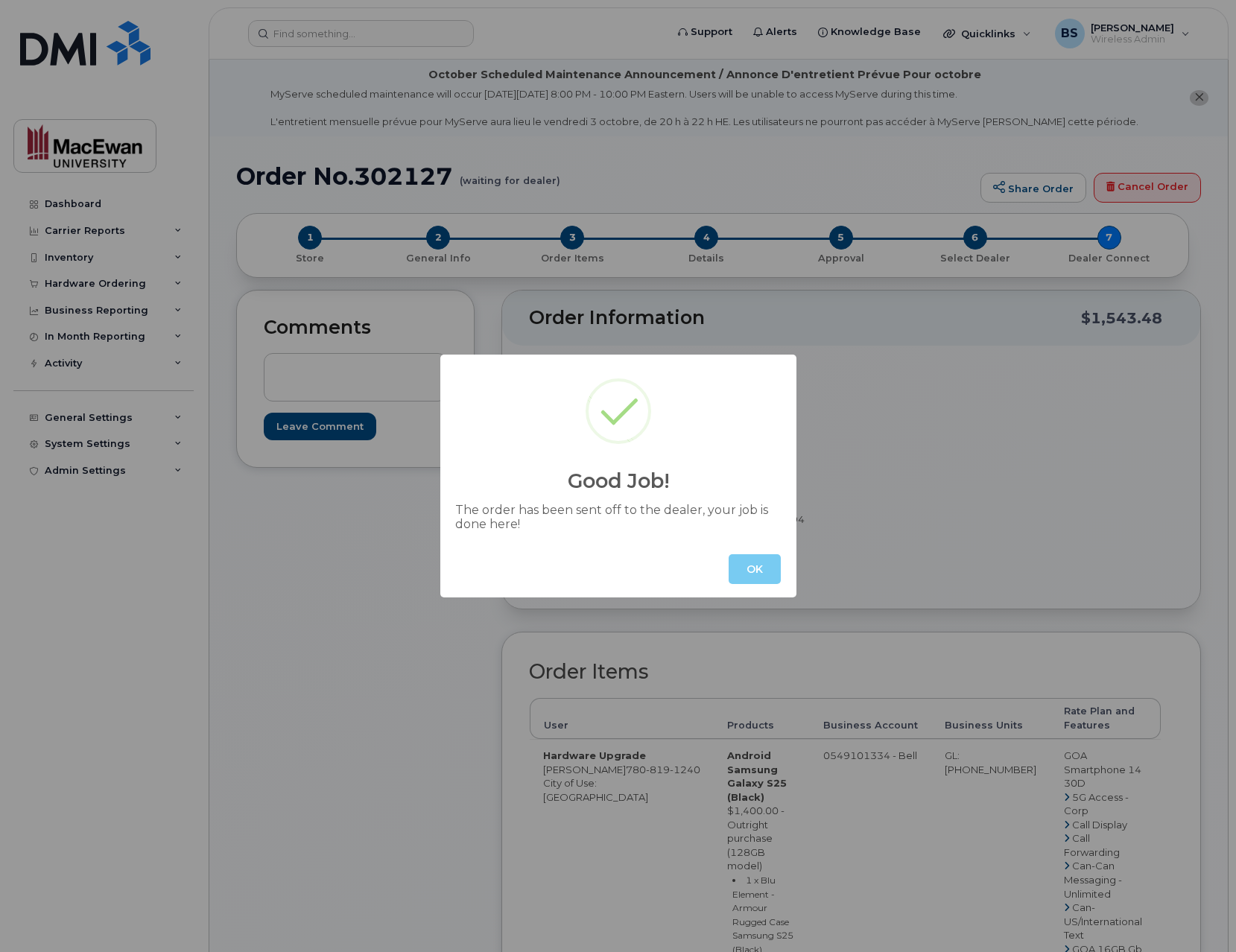
click at [757, 568] on button "OK" at bounding box center [755, 569] width 52 height 30
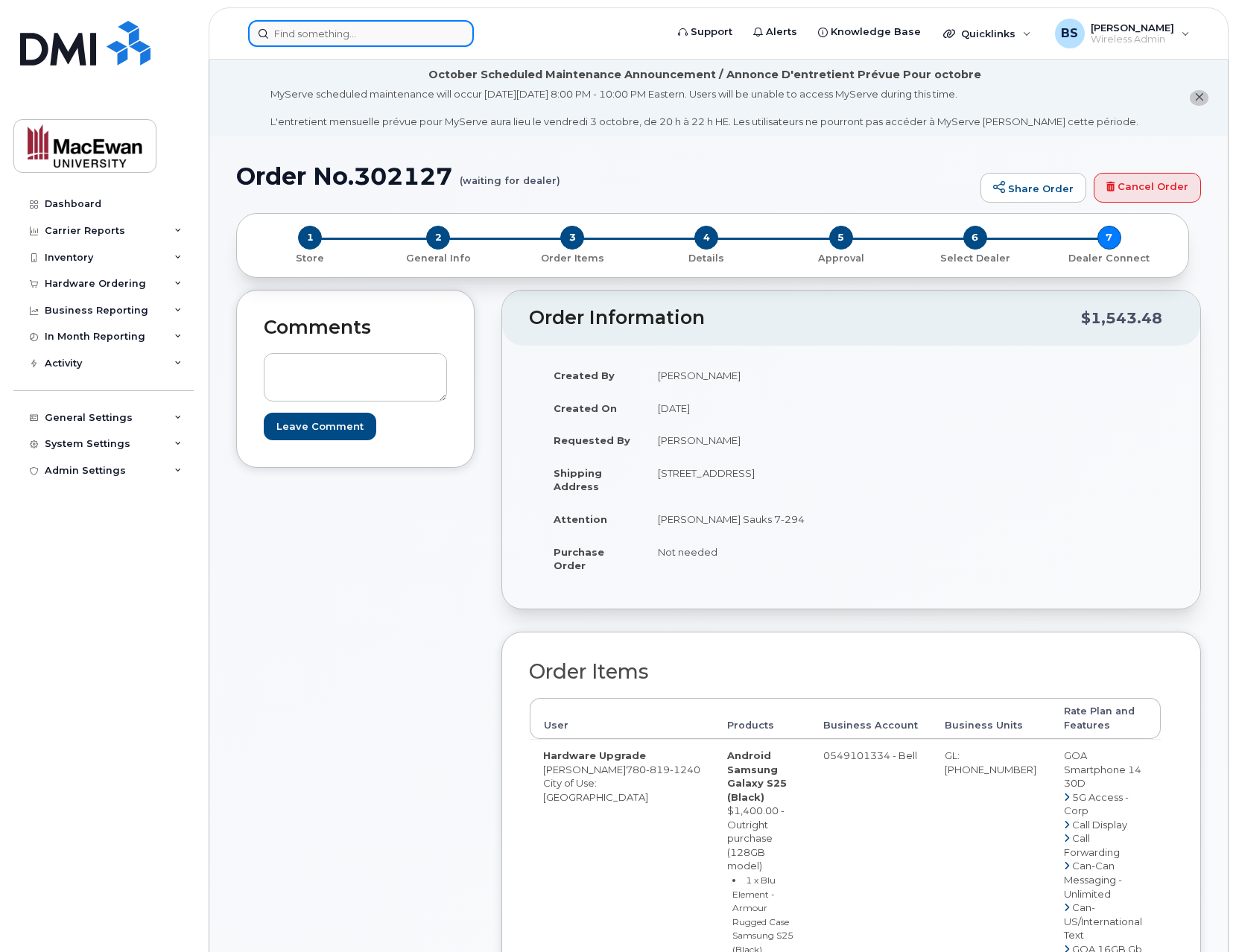
click at [353, 40] on input at bounding box center [360, 33] width 226 height 27
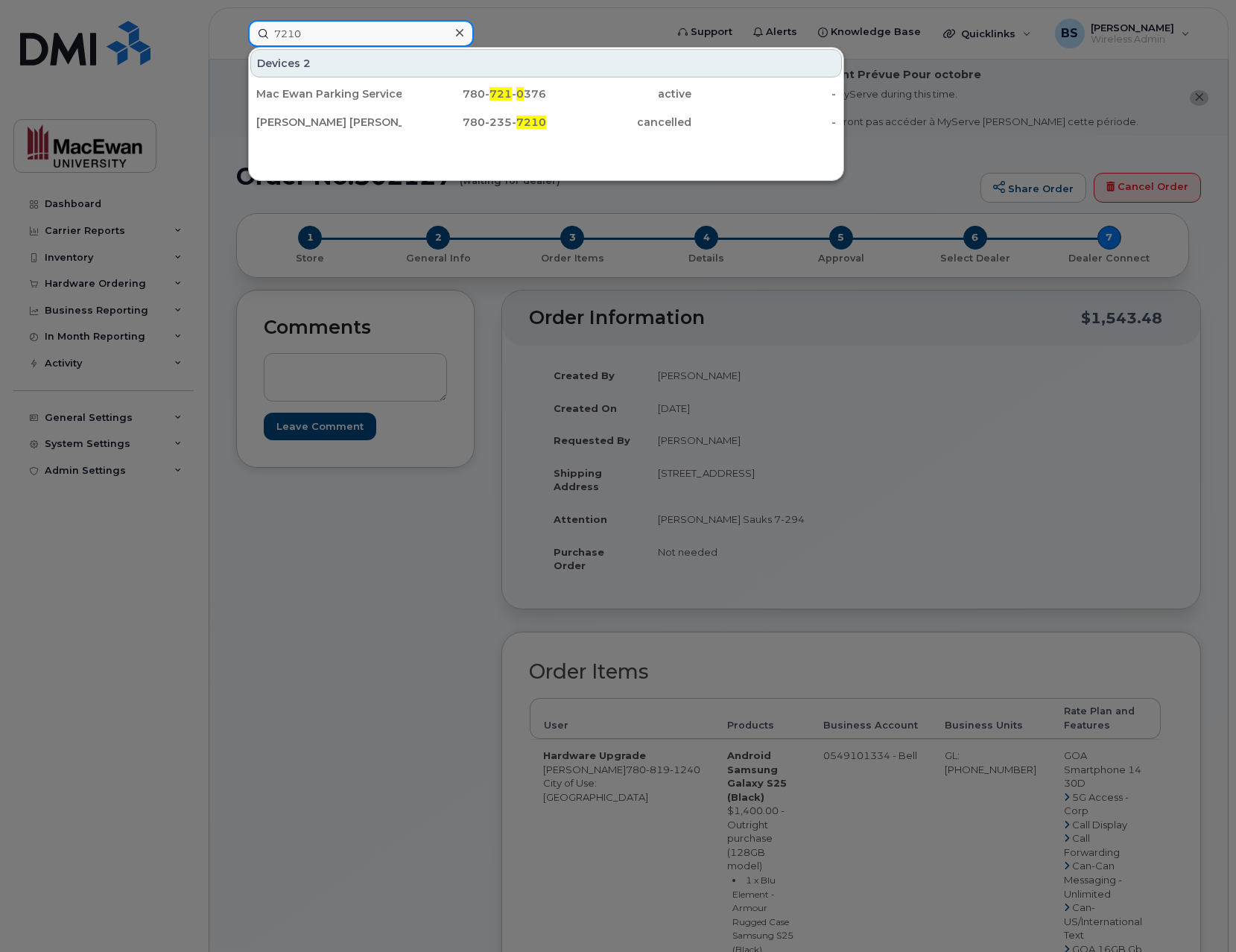
type input "7210"
